Goal: Information Seeking & Learning: Learn about a topic

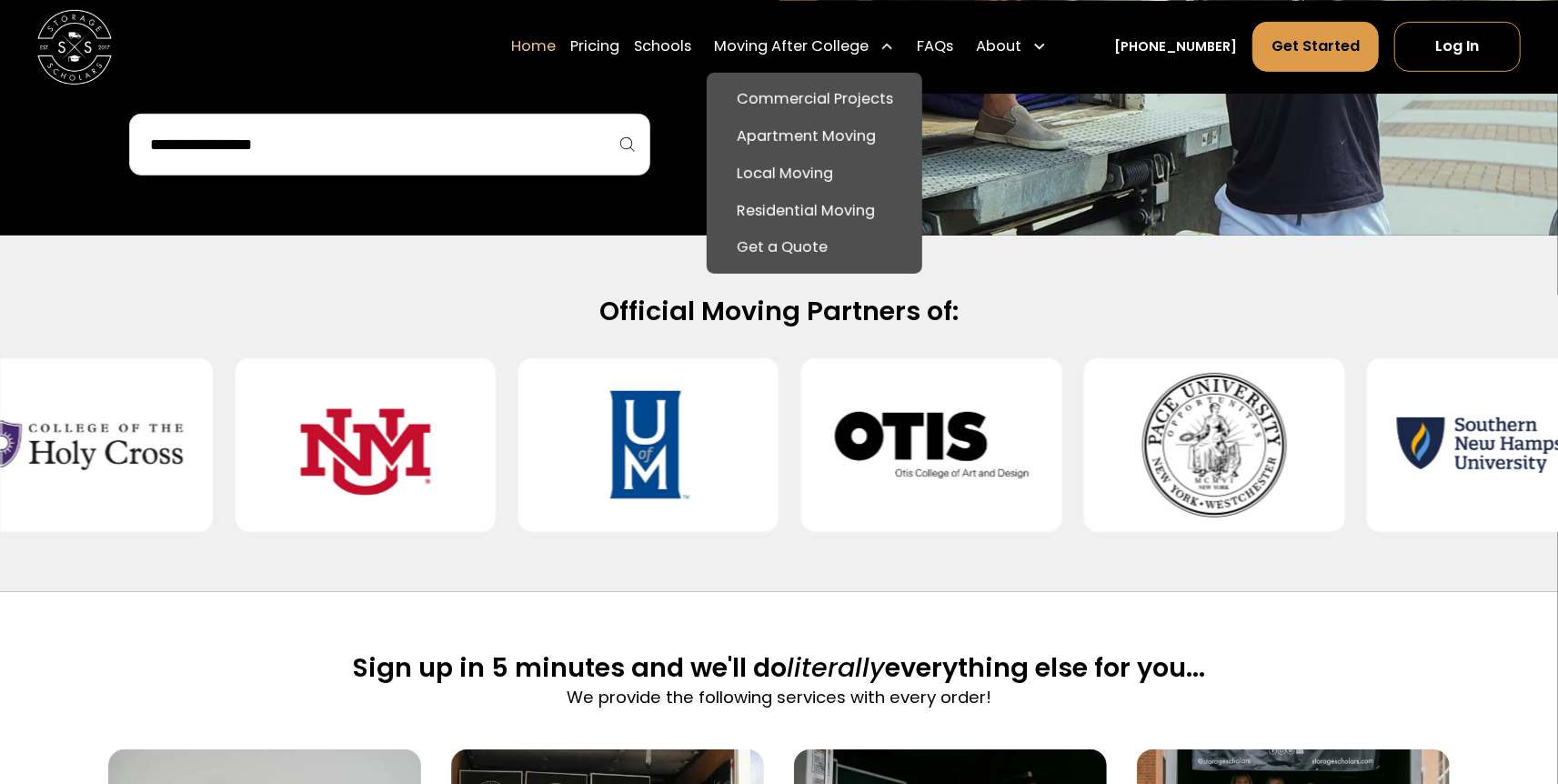
scroll to position [686, 0]
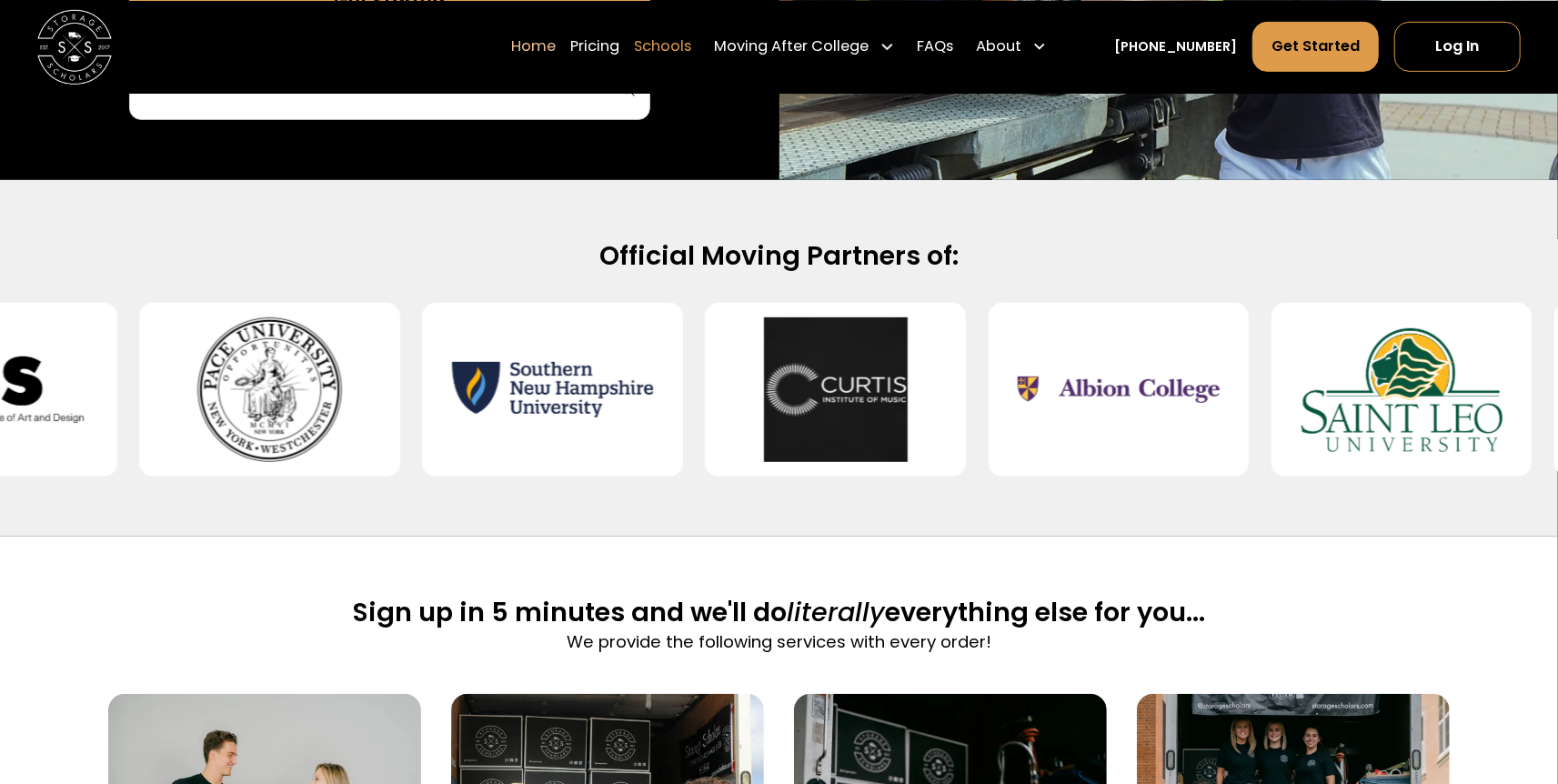
click at [674, 40] on link "Schools" at bounding box center [662, 46] width 57 height 52
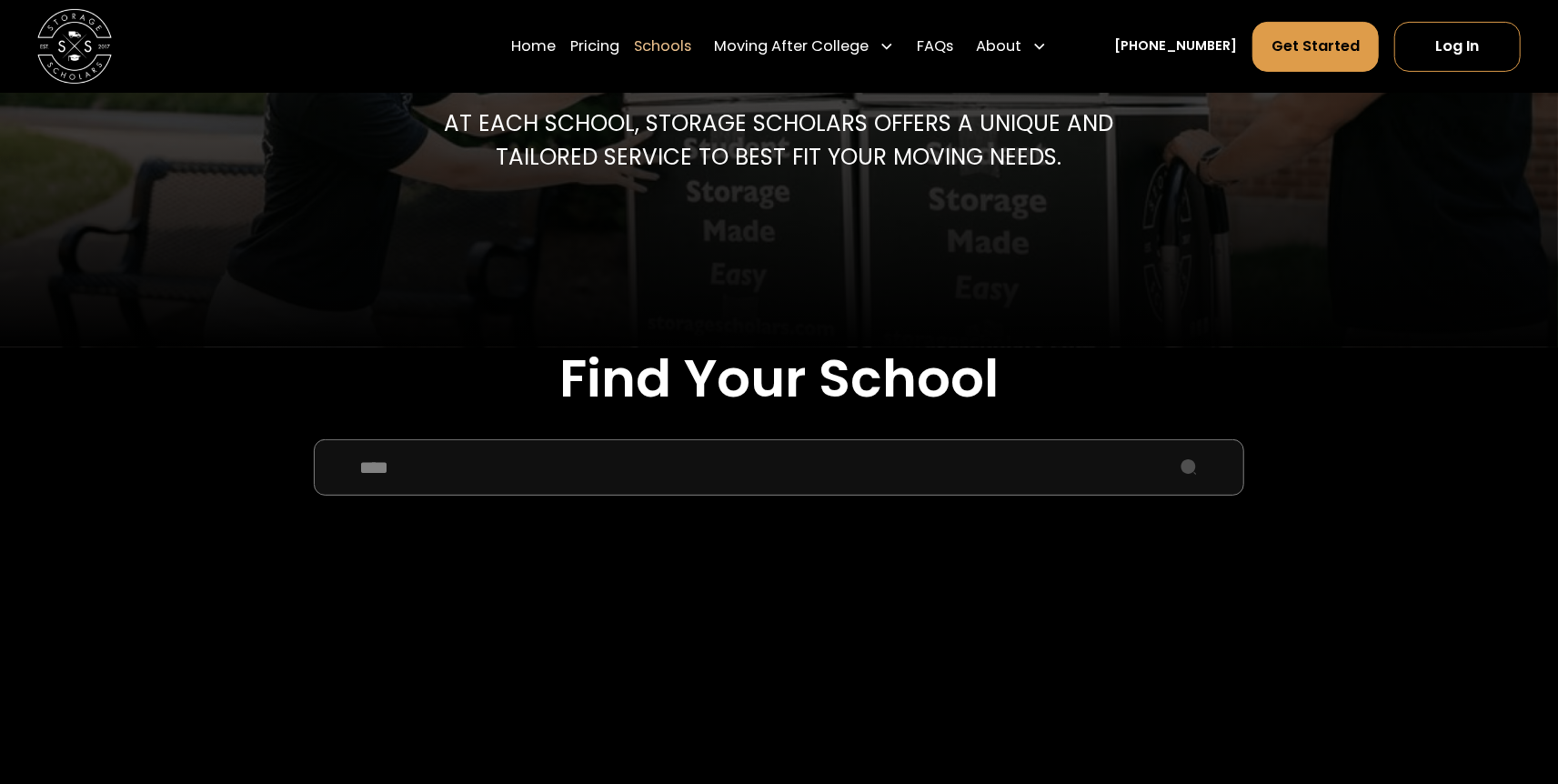
scroll to position [605, 0]
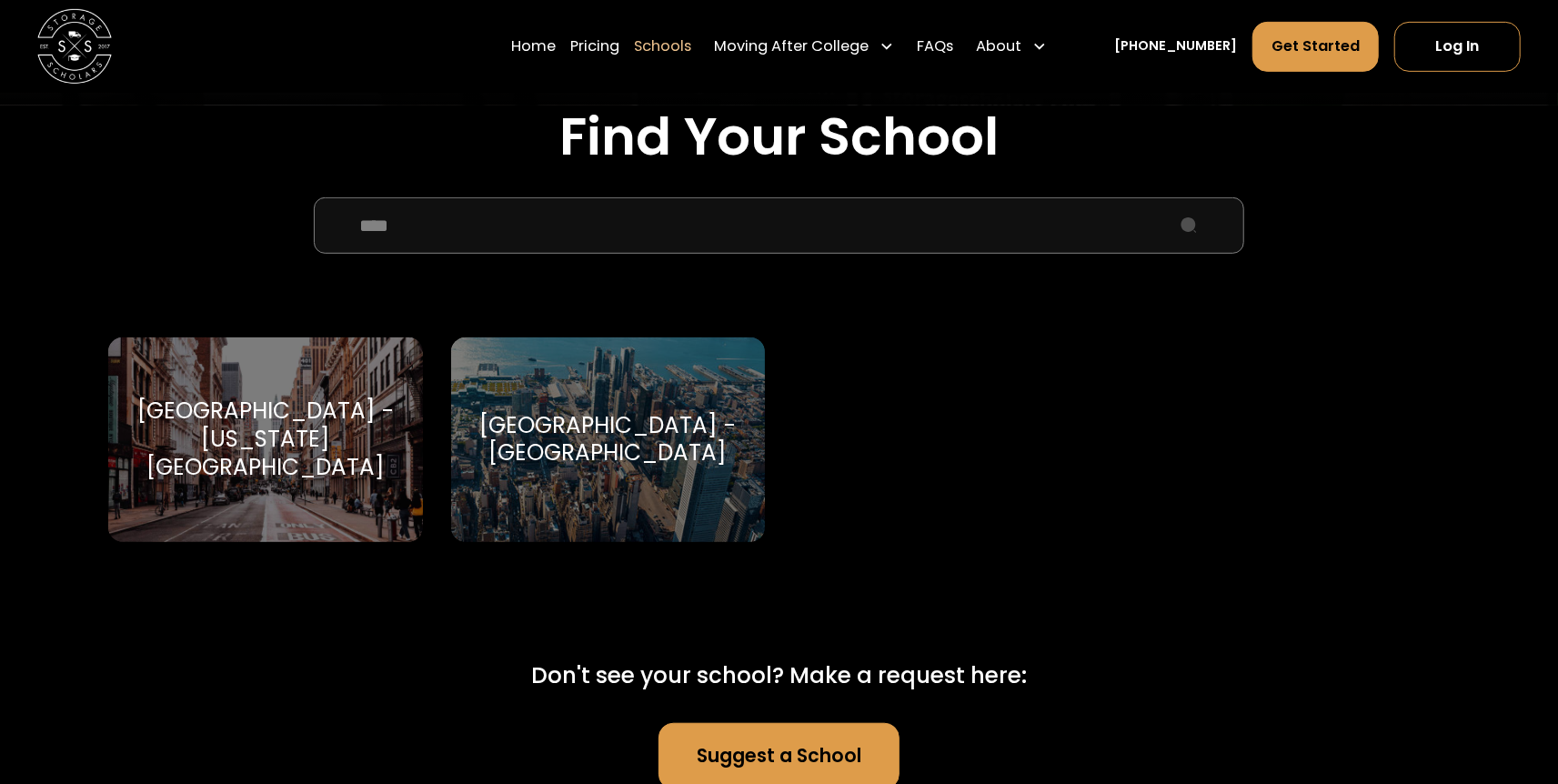
type input "****"
click at [321, 493] on div "Pace University - New York City Pace University" at bounding box center [265, 440] width 314 height 204
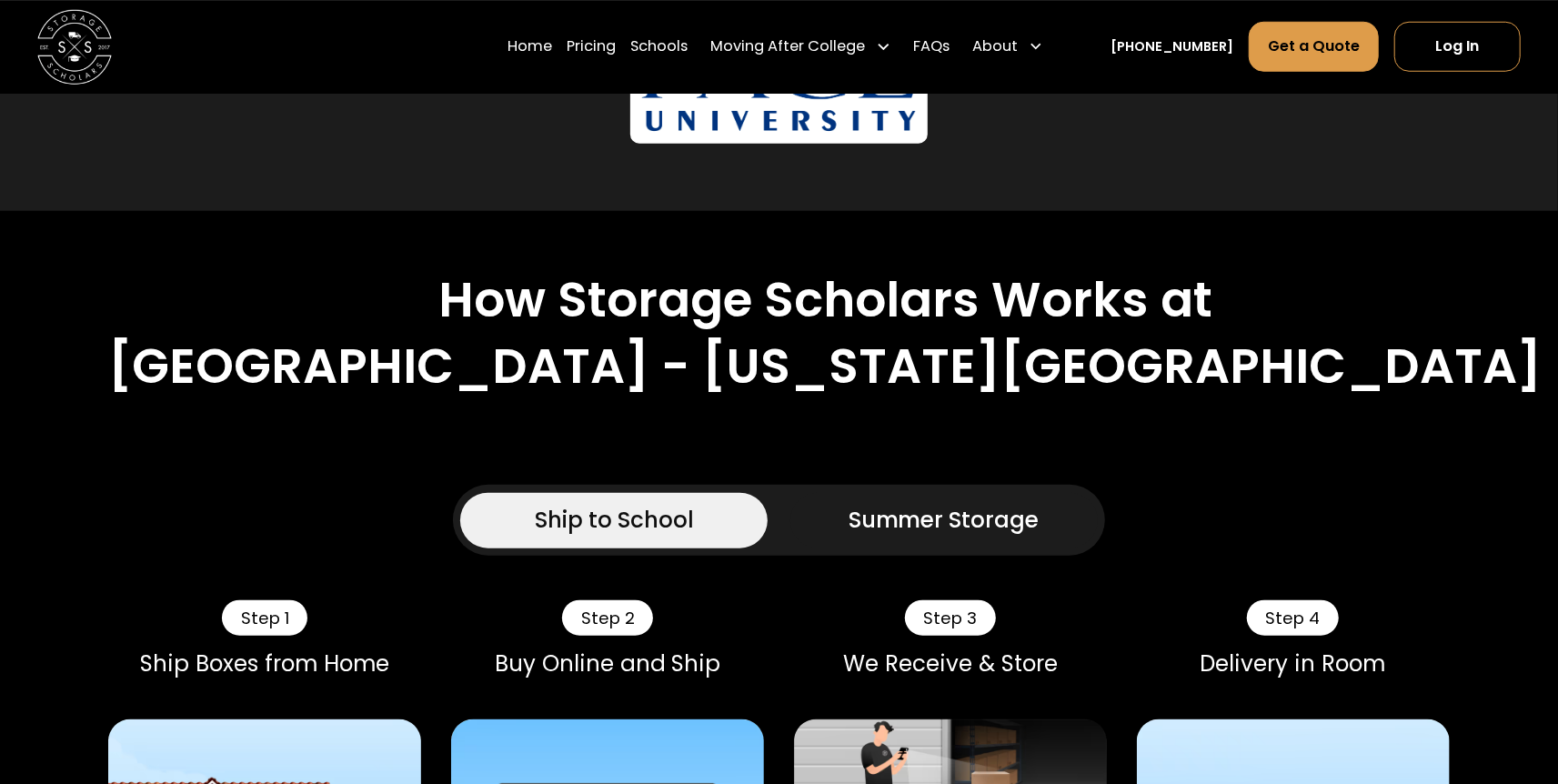
scroll to position [1212, 0]
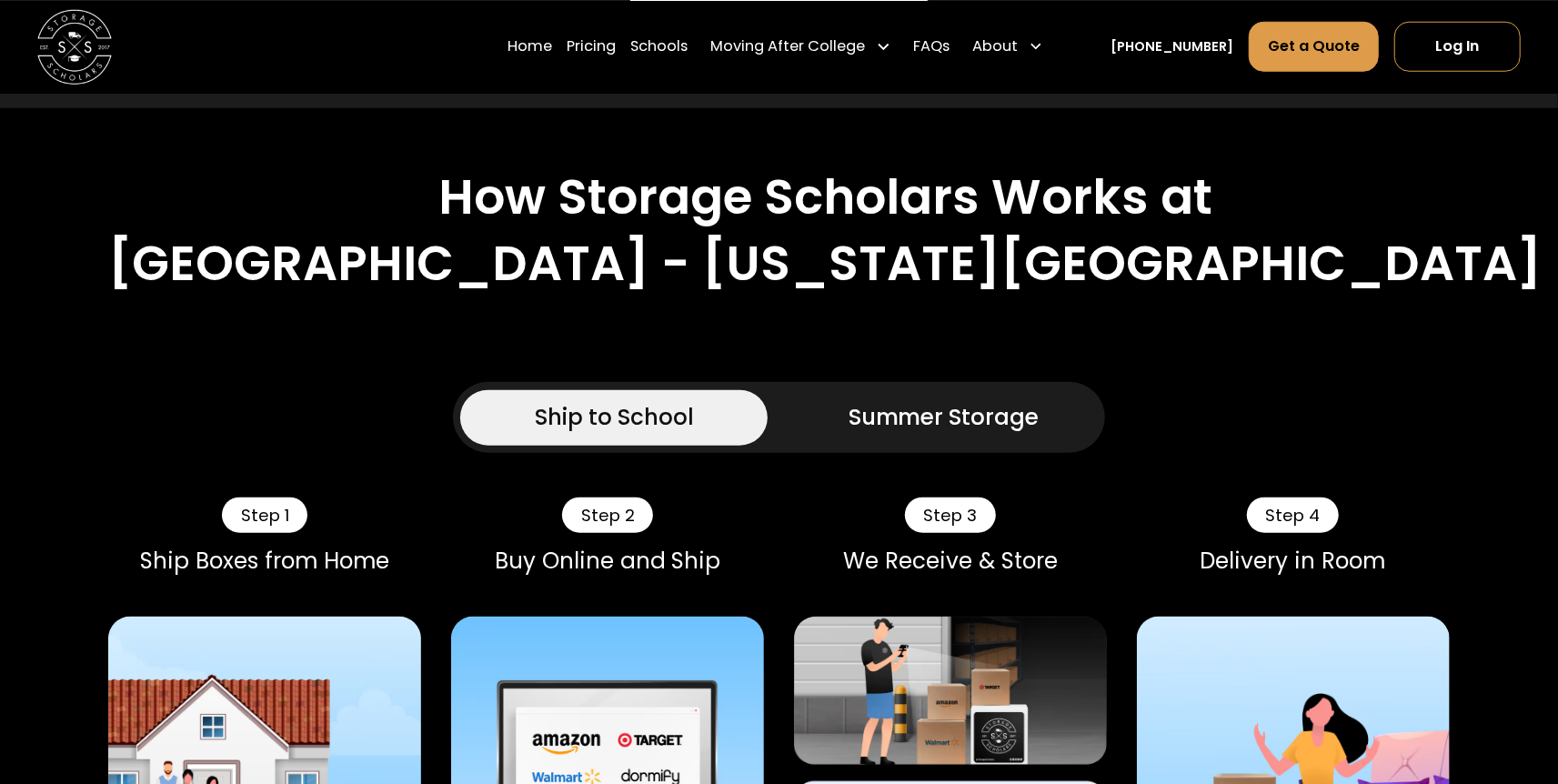
click at [628, 401] on div "Ship to School" at bounding box center [615, 417] width 160 height 34
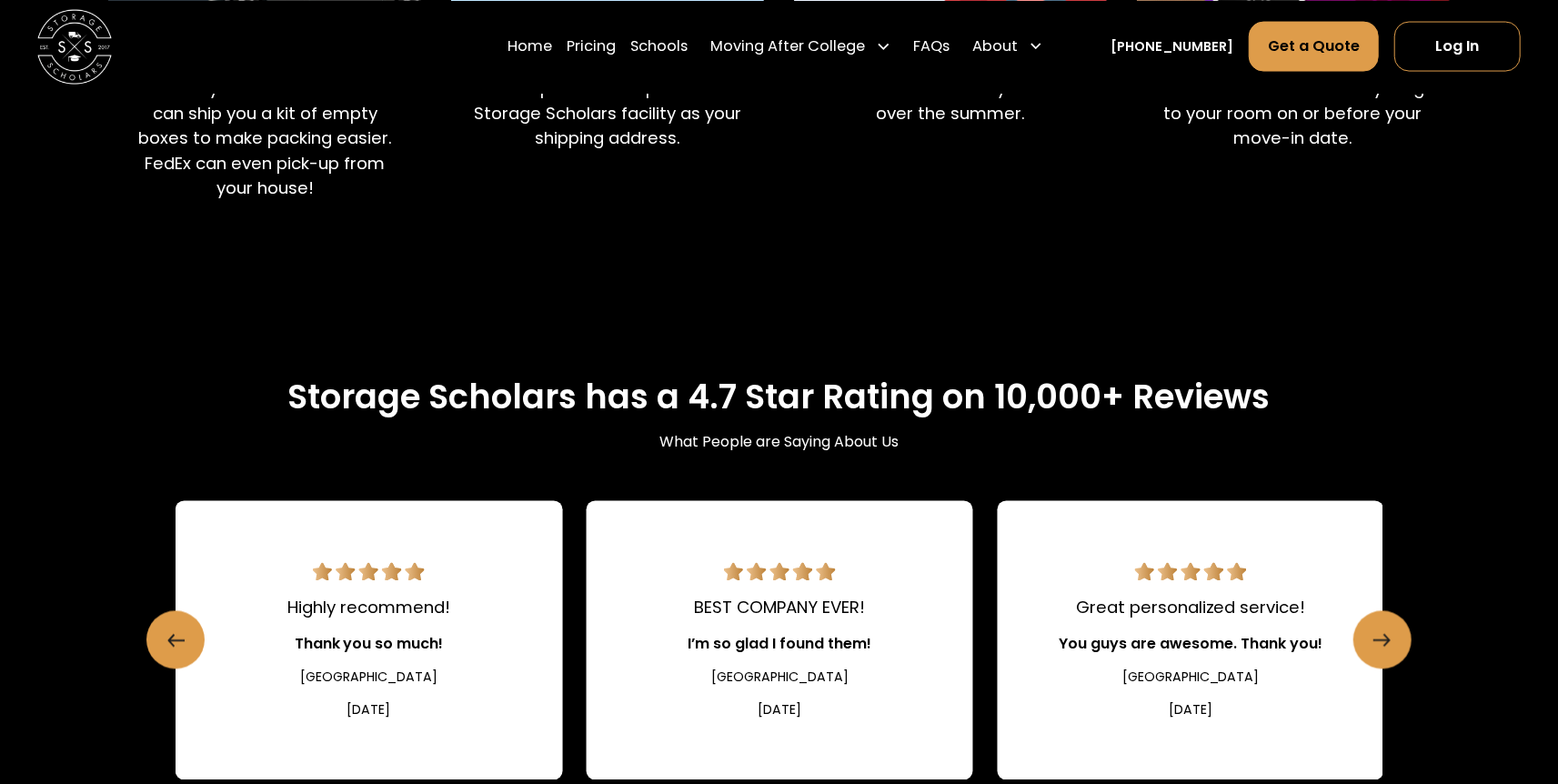
scroll to position [1818, 0]
